Goal: Transaction & Acquisition: Obtain resource

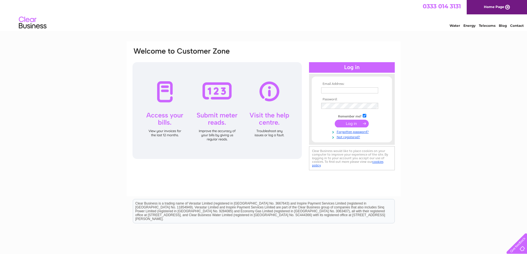
click at [328, 91] on input "text" at bounding box center [349, 90] width 57 height 6
type input "office@guisboroughtowncouncil.co.uk"
click at [352, 122] on input "submit" at bounding box center [352, 124] width 34 height 8
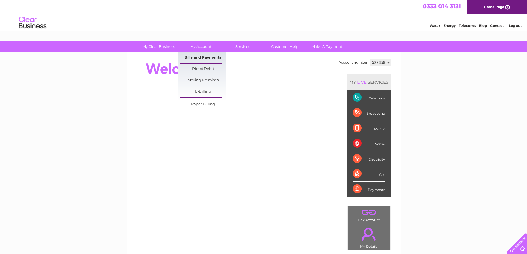
click at [196, 57] on link "Bills and Payments" at bounding box center [203, 57] width 46 height 11
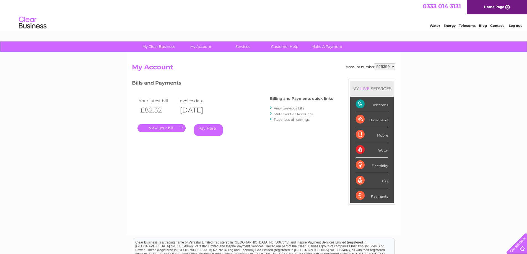
click at [161, 127] on link "." at bounding box center [161, 128] width 48 height 8
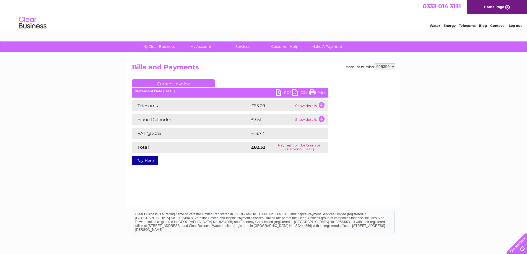
click at [279, 93] on link "PDF" at bounding box center [284, 93] width 17 height 8
click at [393, 66] on select "529359 529360" at bounding box center [384, 66] width 21 height 7
select select "529360"
click at [374, 63] on select "529359 529360" at bounding box center [384, 66] width 21 height 7
click at [276, 92] on link "PDF" at bounding box center [284, 93] width 17 height 8
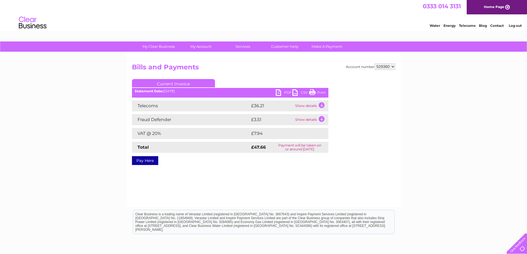
click at [392, 66] on select "529359 529360" at bounding box center [384, 66] width 21 height 7
select select "529359"
click at [374, 63] on select "529359 529360" at bounding box center [384, 66] width 21 height 7
click at [278, 93] on link "PDF" at bounding box center [284, 93] width 17 height 8
click at [516, 25] on link "Log out" at bounding box center [514, 26] width 13 height 4
